Goal: Task Accomplishment & Management: Use online tool/utility

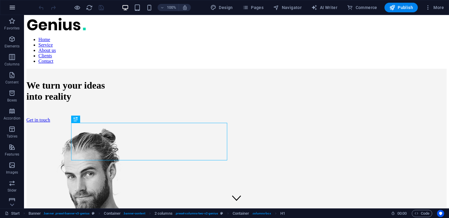
click at [15, 5] on icon "button" at bounding box center [12, 7] width 7 height 7
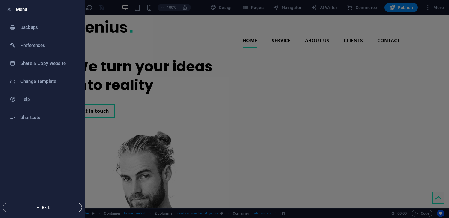
click at [53, 205] on button "Exit" at bounding box center [42, 208] width 79 height 10
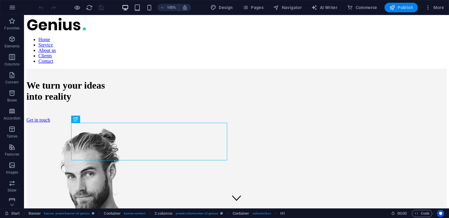
click at [406, 7] on span "Publish" at bounding box center [402, 8] width 24 height 6
